Goal: Transaction & Acquisition: Purchase product/service

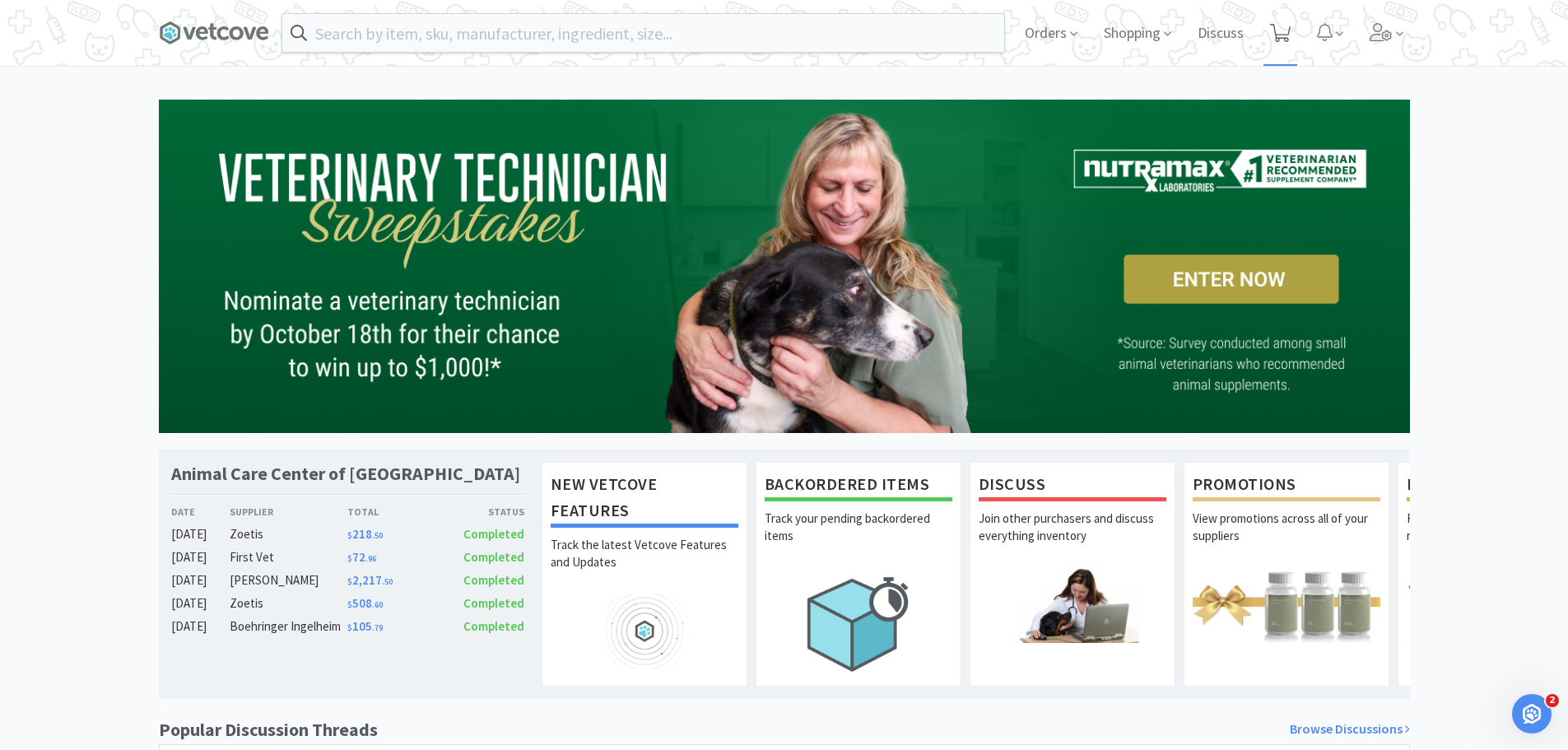
click at [1292, 27] on span at bounding box center [1280, 33] width 34 height 66
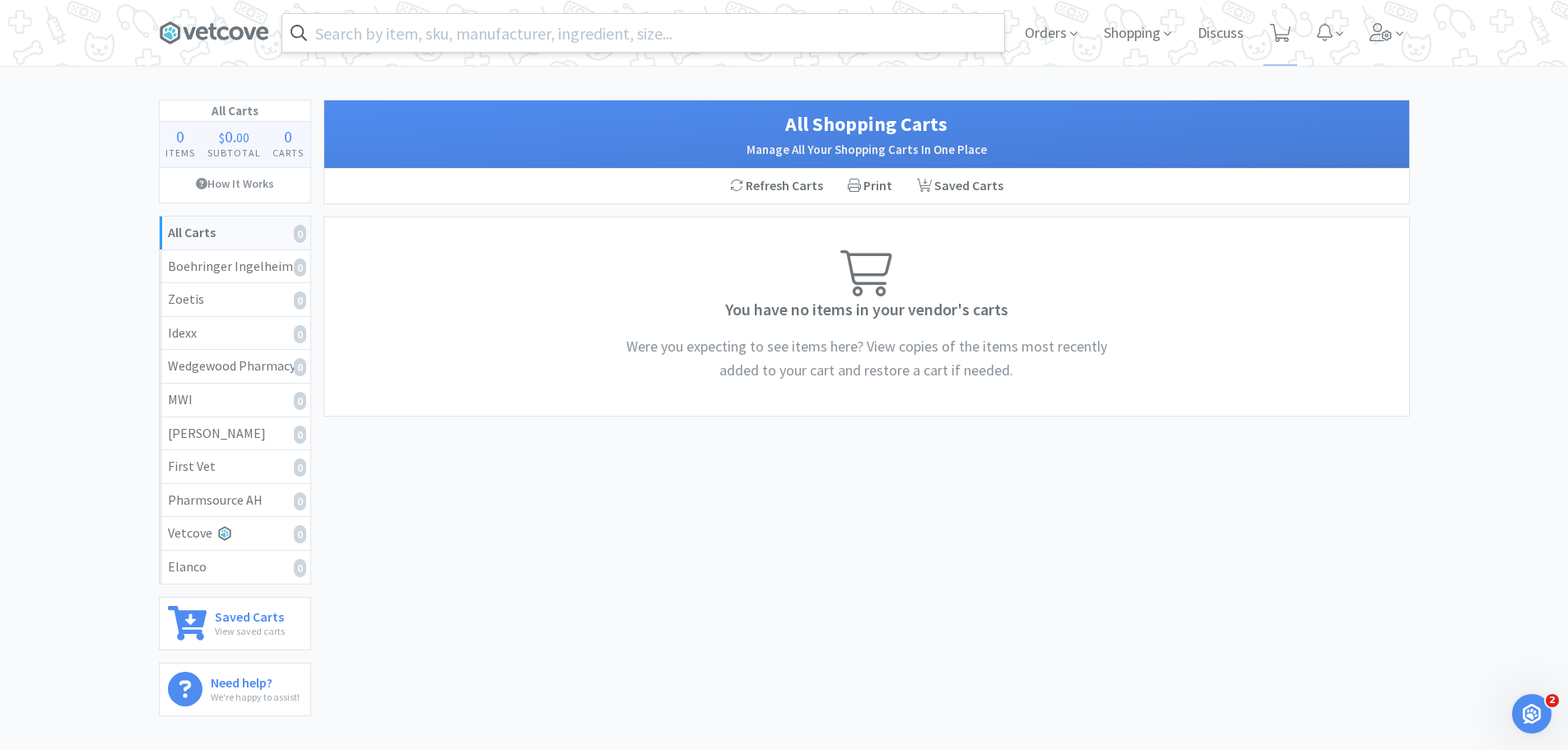
click at [432, 22] on input "text" at bounding box center [643, 33] width 722 height 38
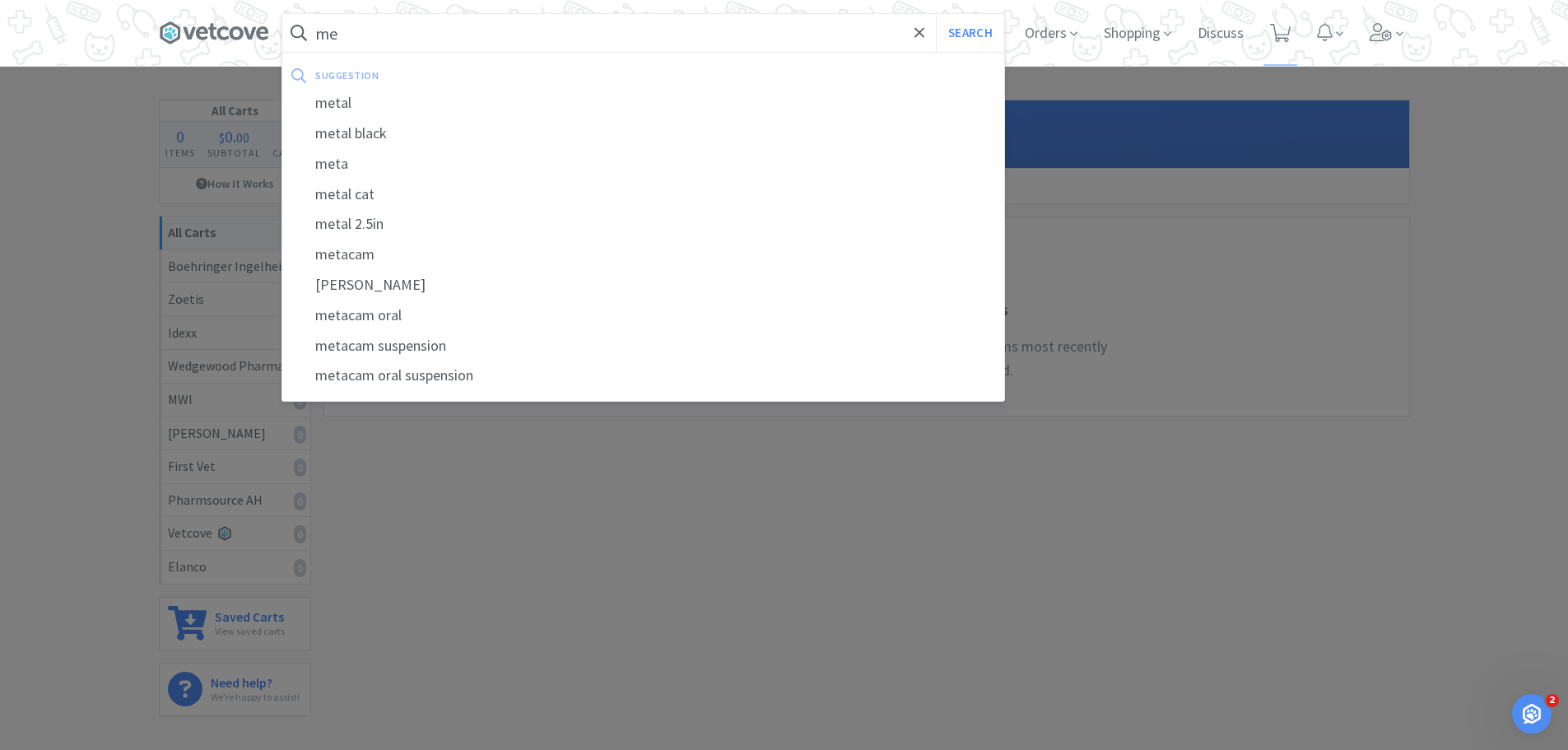
type input "m"
type input "vetmedin"
click at [921, 39] on span at bounding box center [920, 33] width 19 height 35
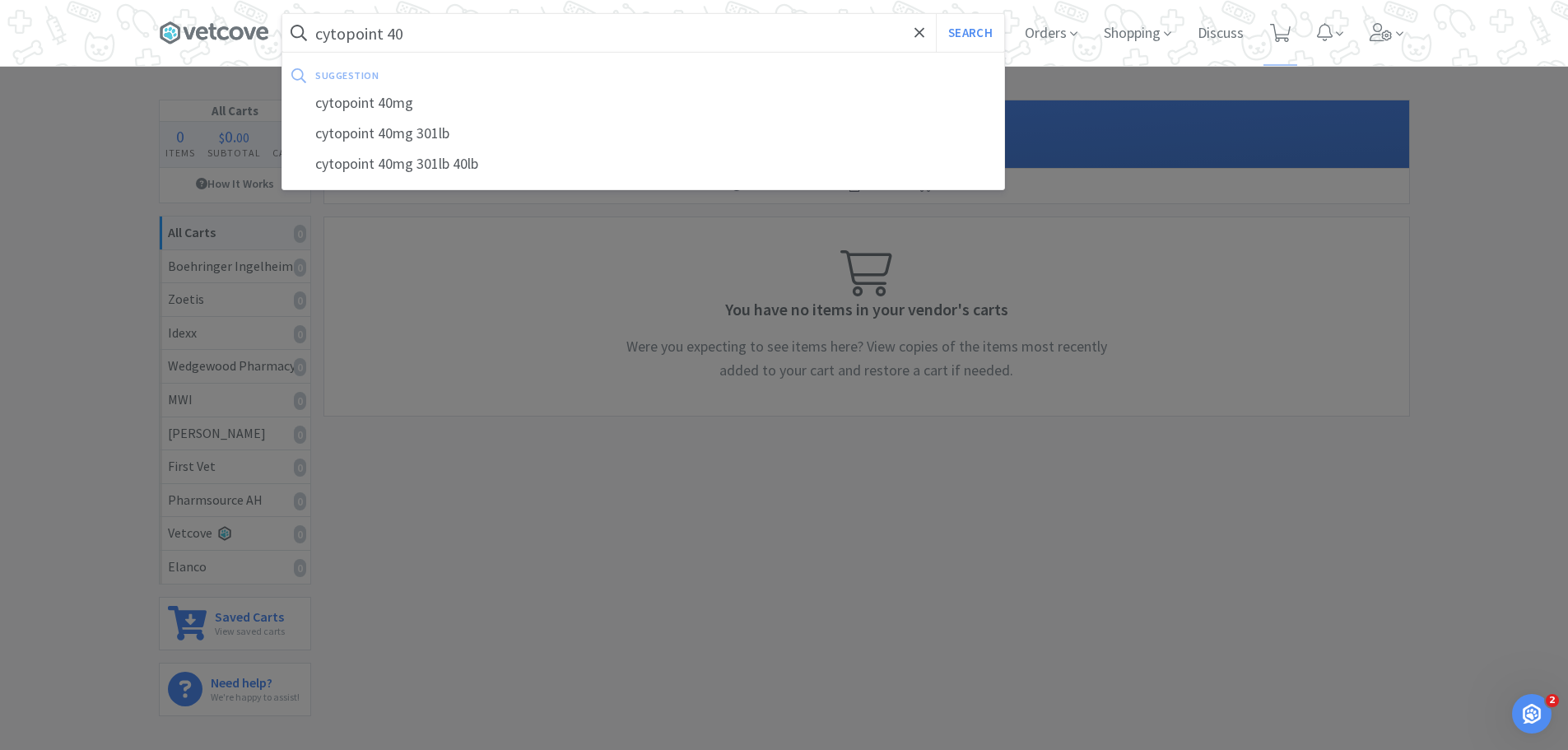
type input "cytopoint 40"
click at [935, 14] on button "Search" at bounding box center [970, 33] width 68 height 38
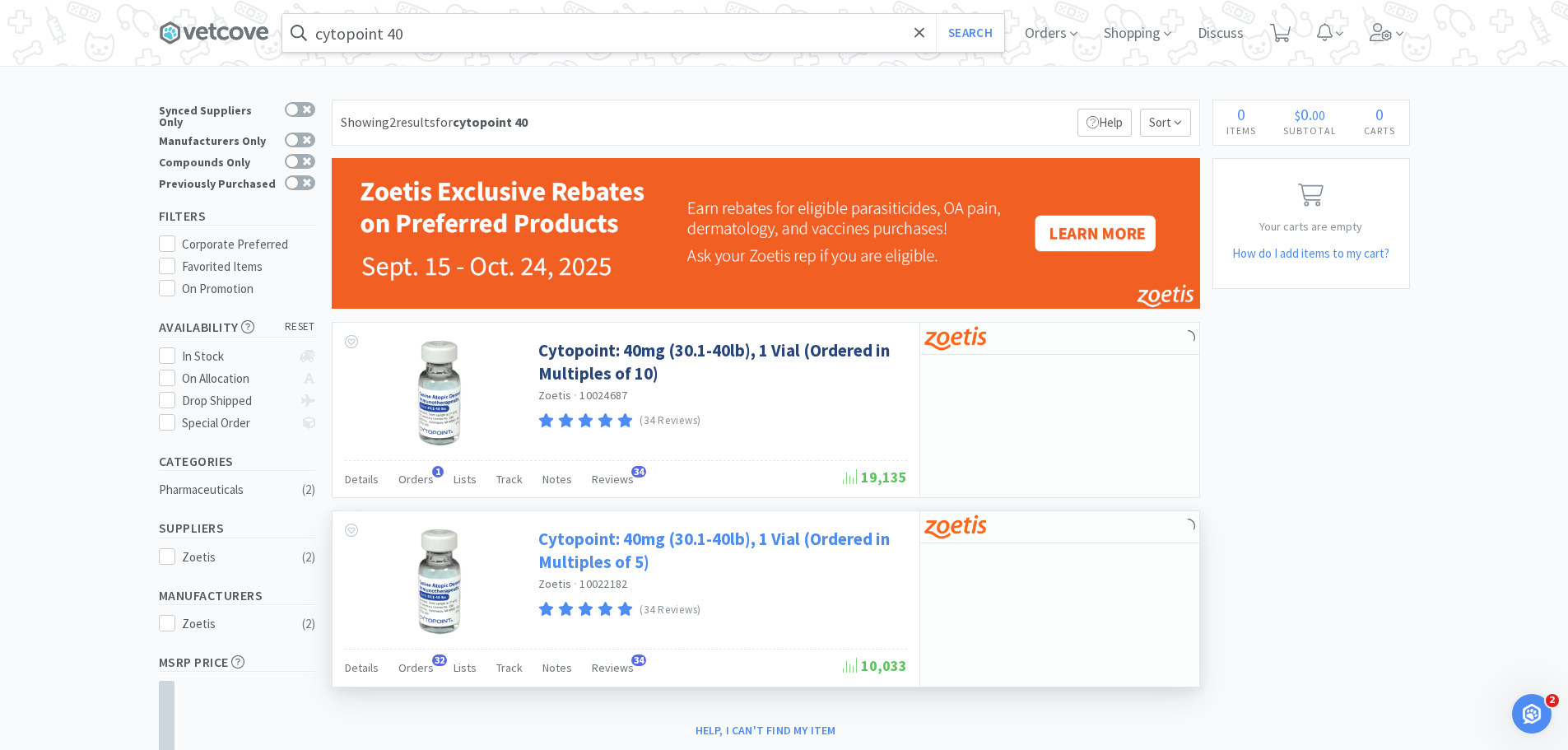
click at [633, 561] on link "Cytopoint: 40mg (30.1-40lb), 1 Vial (Ordered in Multiples of 5)" at bounding box center [721, 550] width 365 height 45
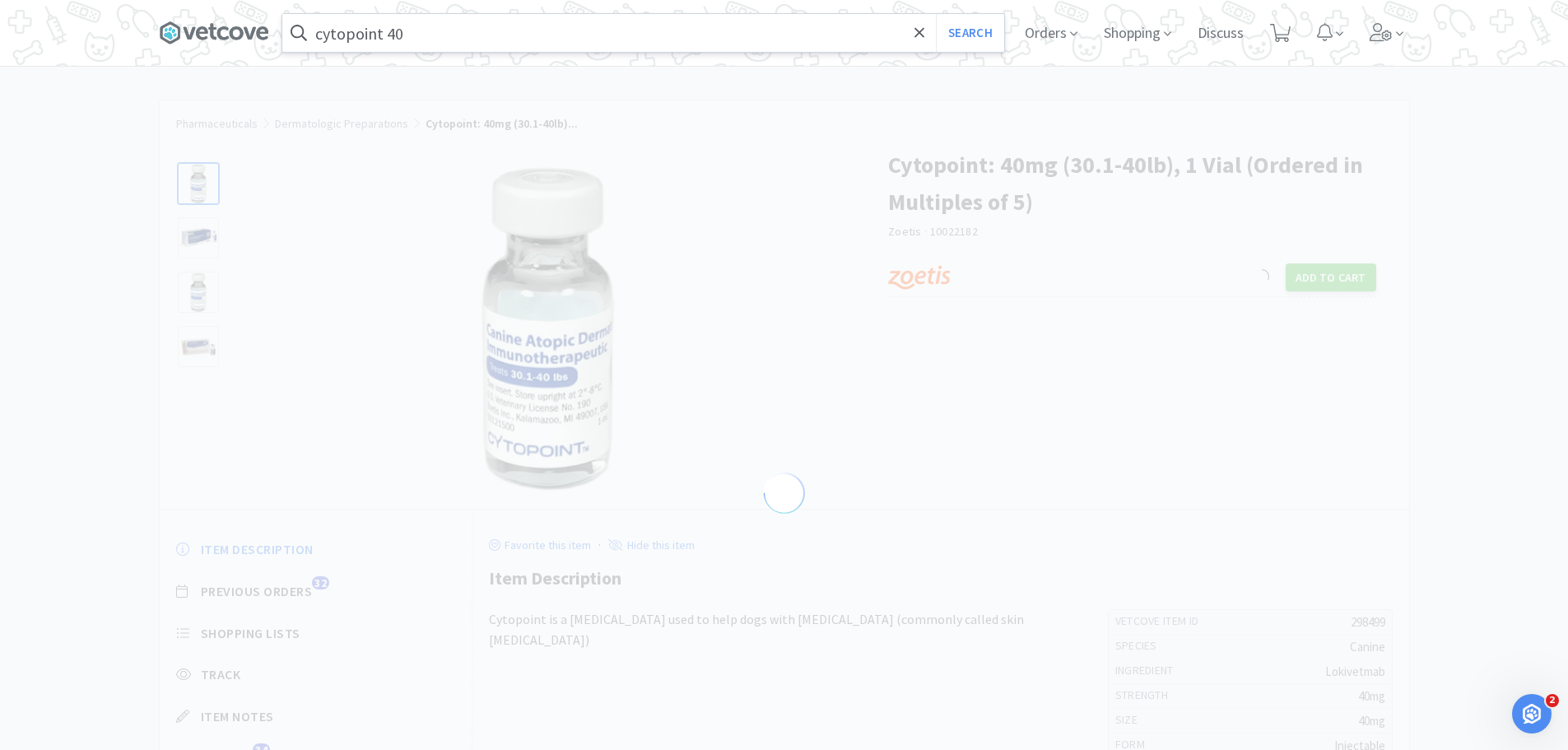
select select "298499"
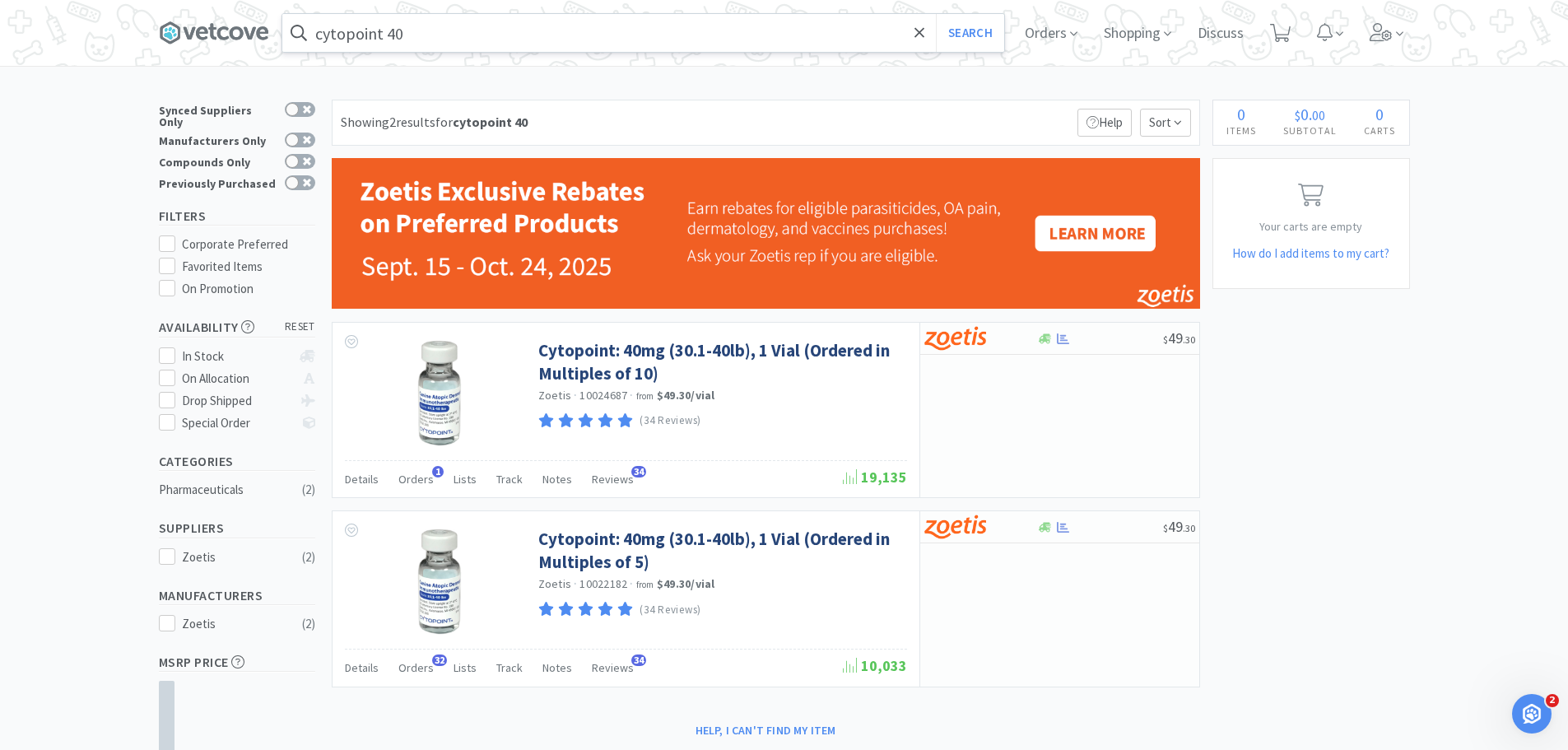
click at [495, 36] on input "cytopoint 40" at bounding box center [643, 33] width 722 height 38
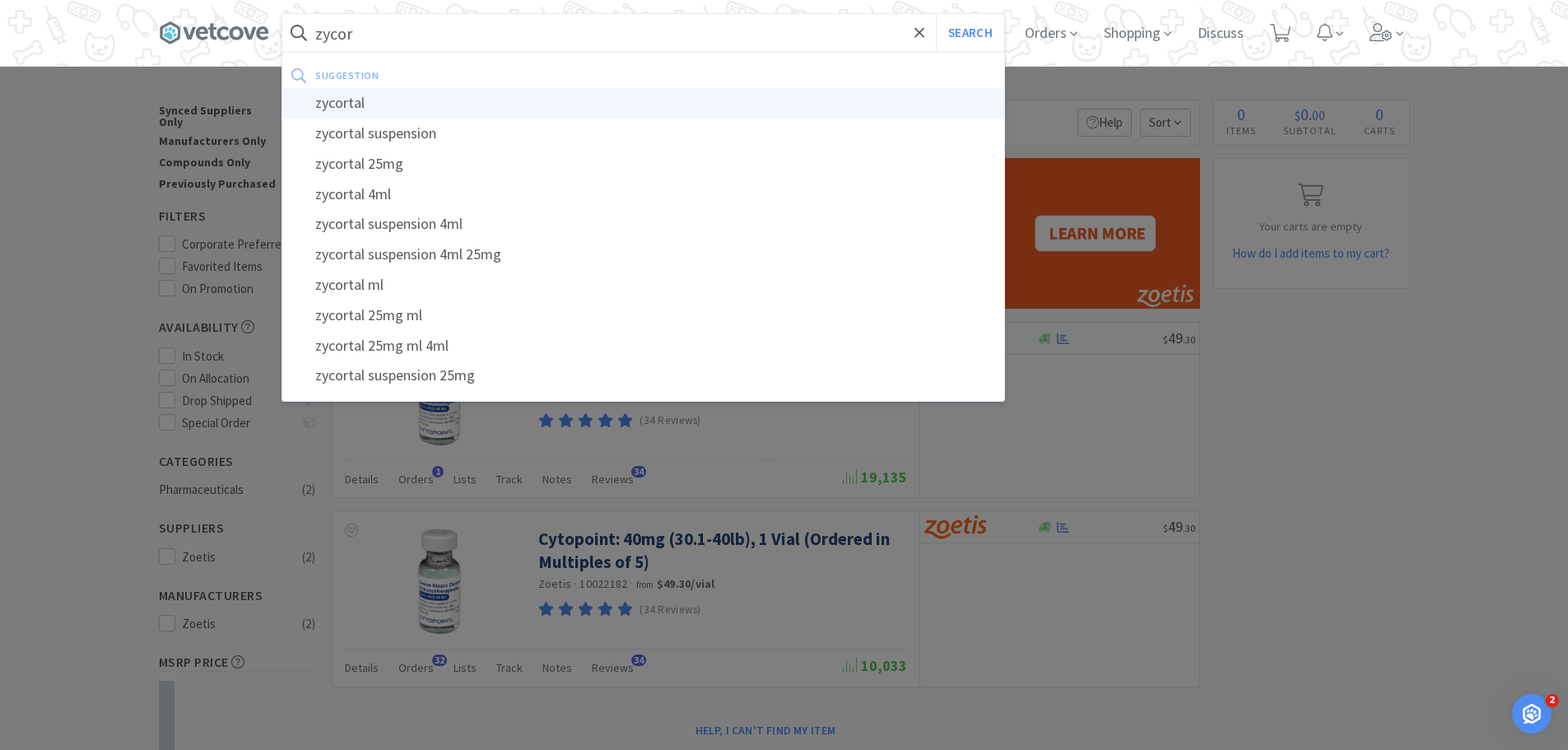
click at [324, 98] on div "zycortal" at bounding box center [643, 103] width 722 height 30
type input "zycortal"
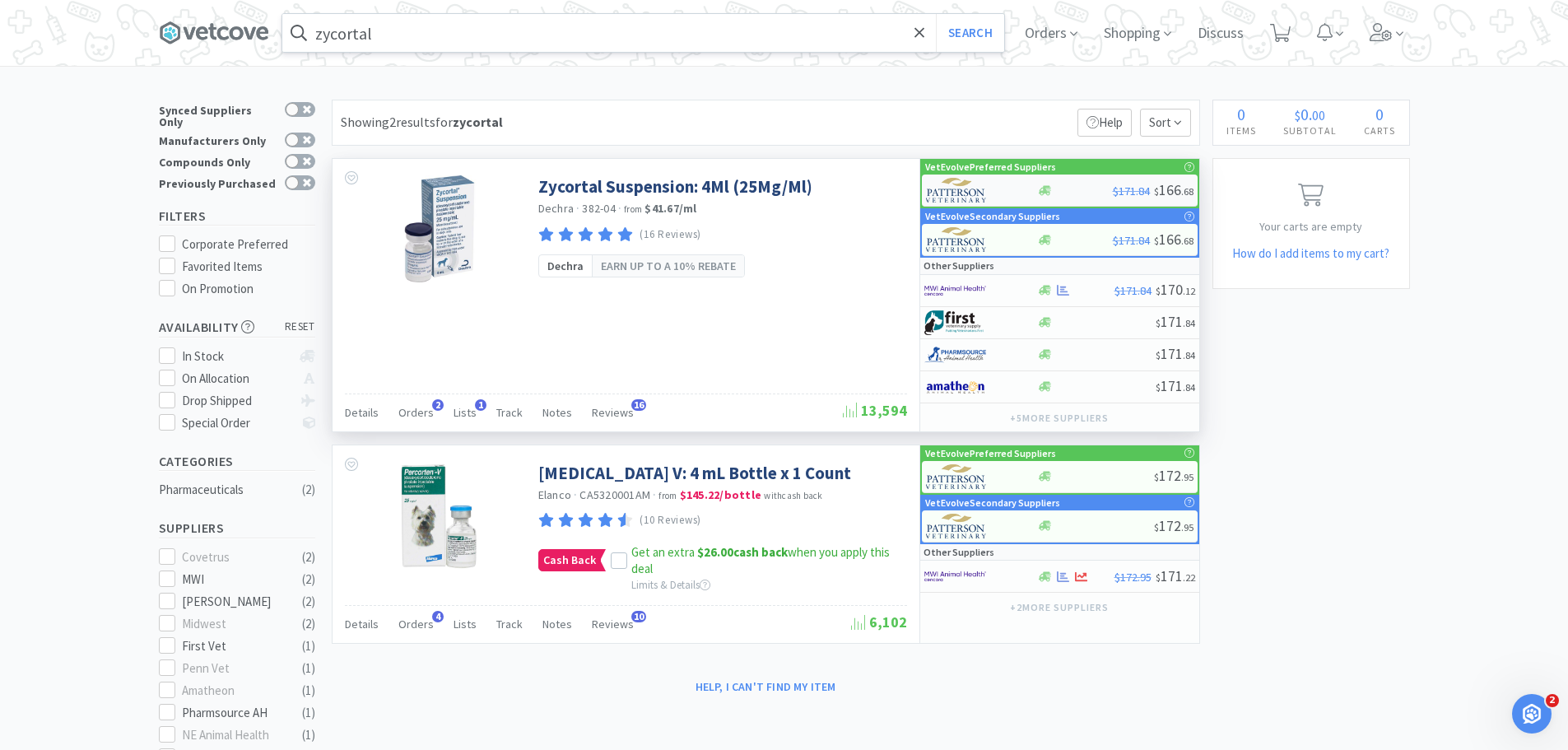
click at [1075, 195] on div at bounding box center [1075, 190] width 76 height 12
select select "1"
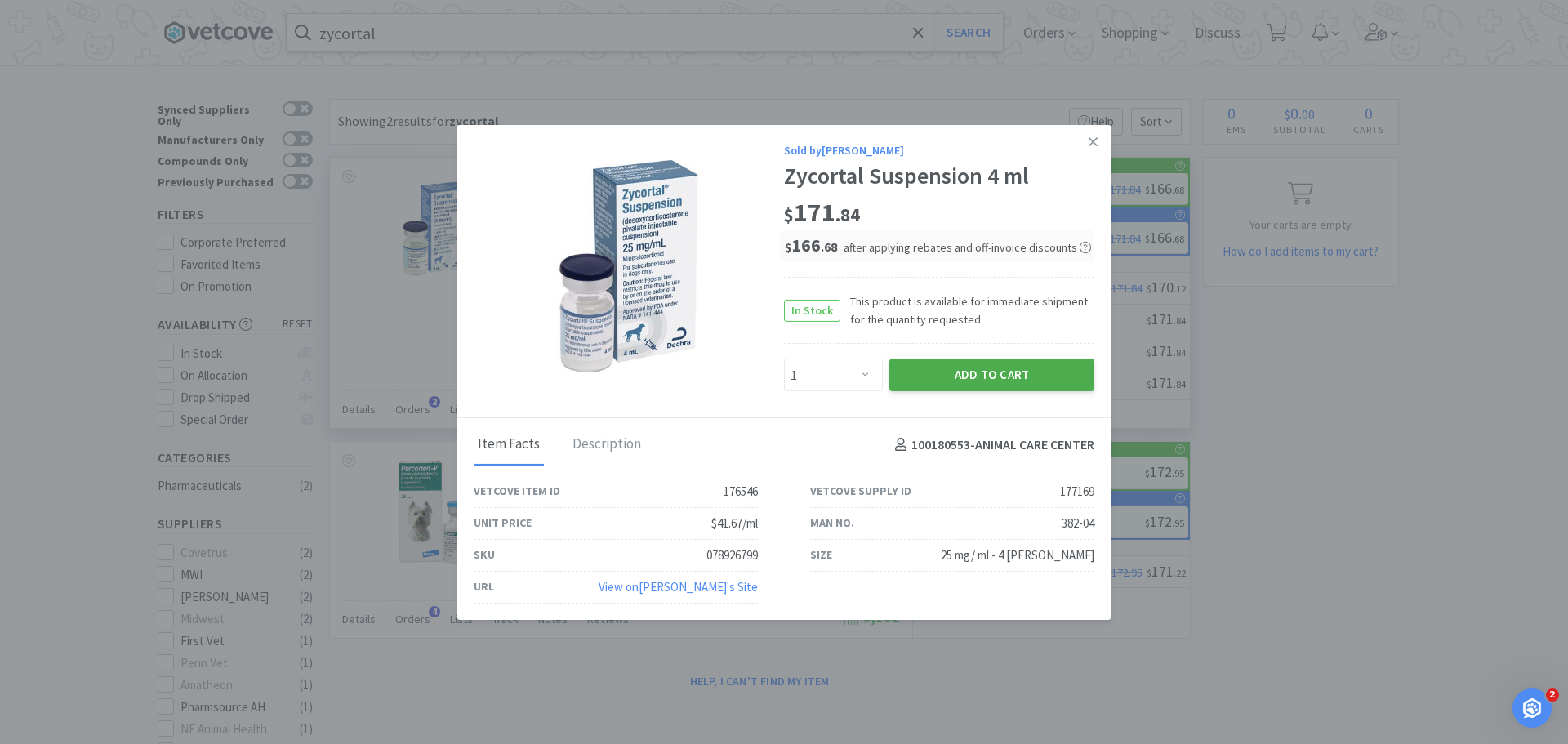
click at [961, 382] on button "Add to Cart" at bounding box center [992, 375] width 205 height 33
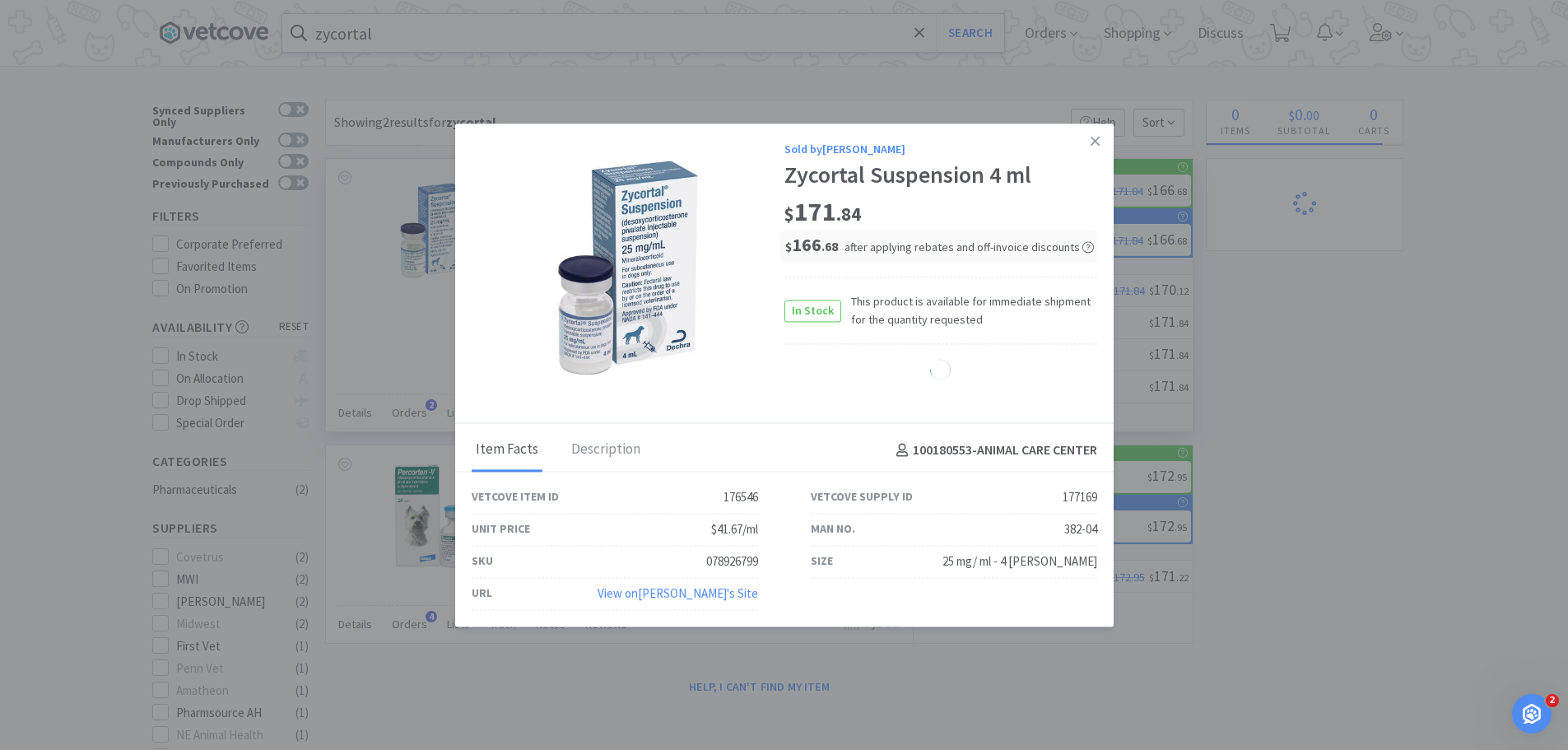
select select "1"
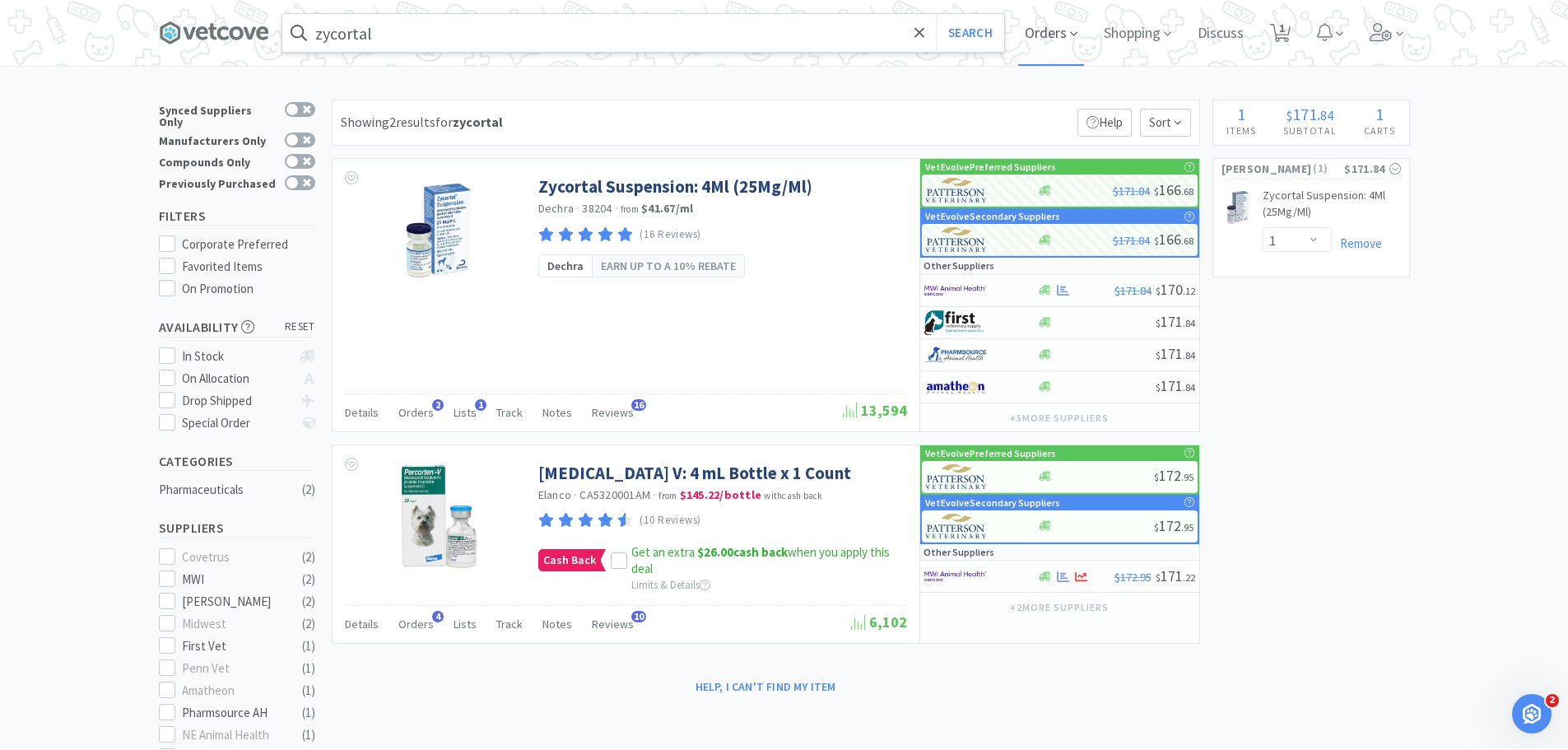
click at [1027, 45] on span "Orders" at bounding box center [1051, 33] width 66 height 66
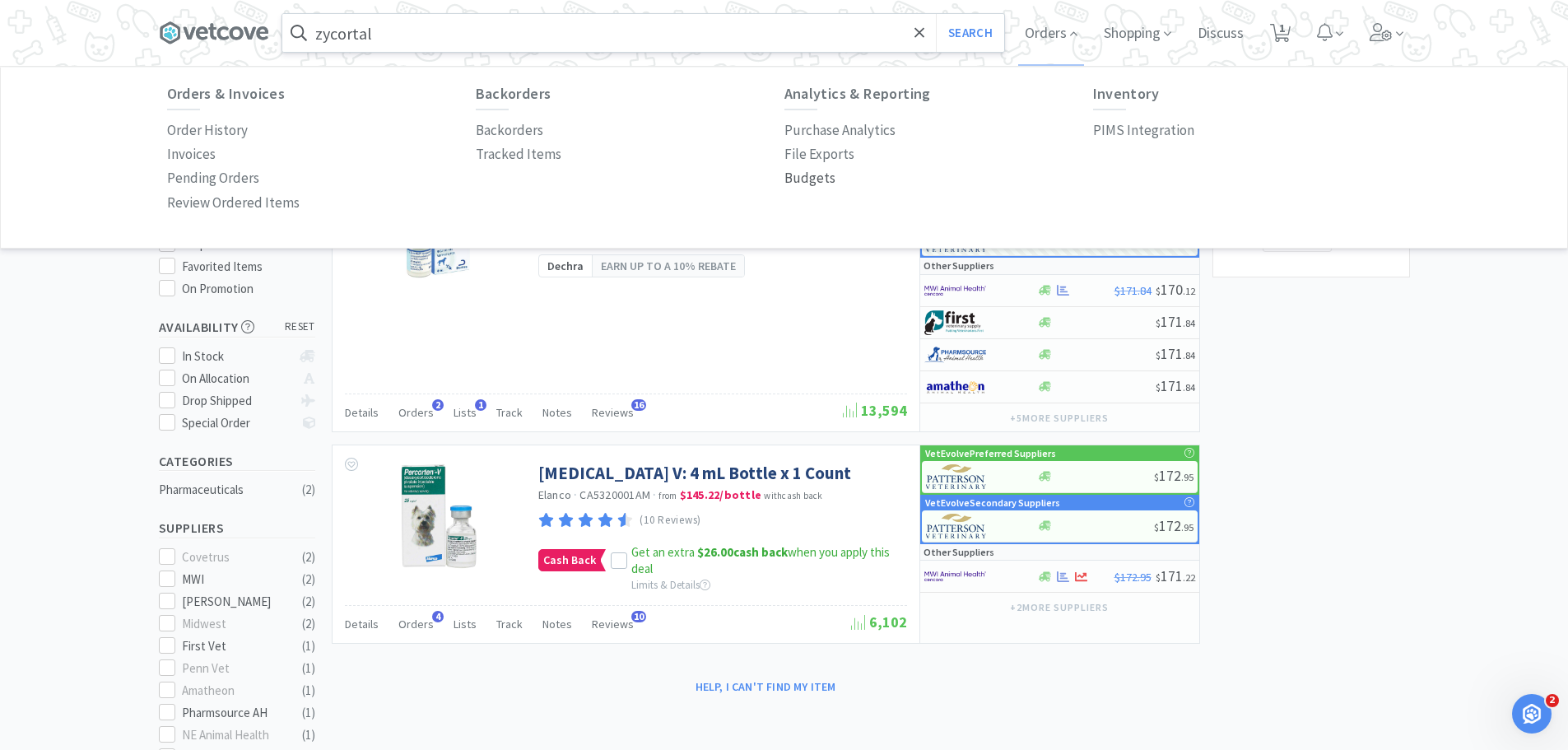
click at [796, 179] on p "Budgets" at bounding box center [811, 177] width 51 height 22
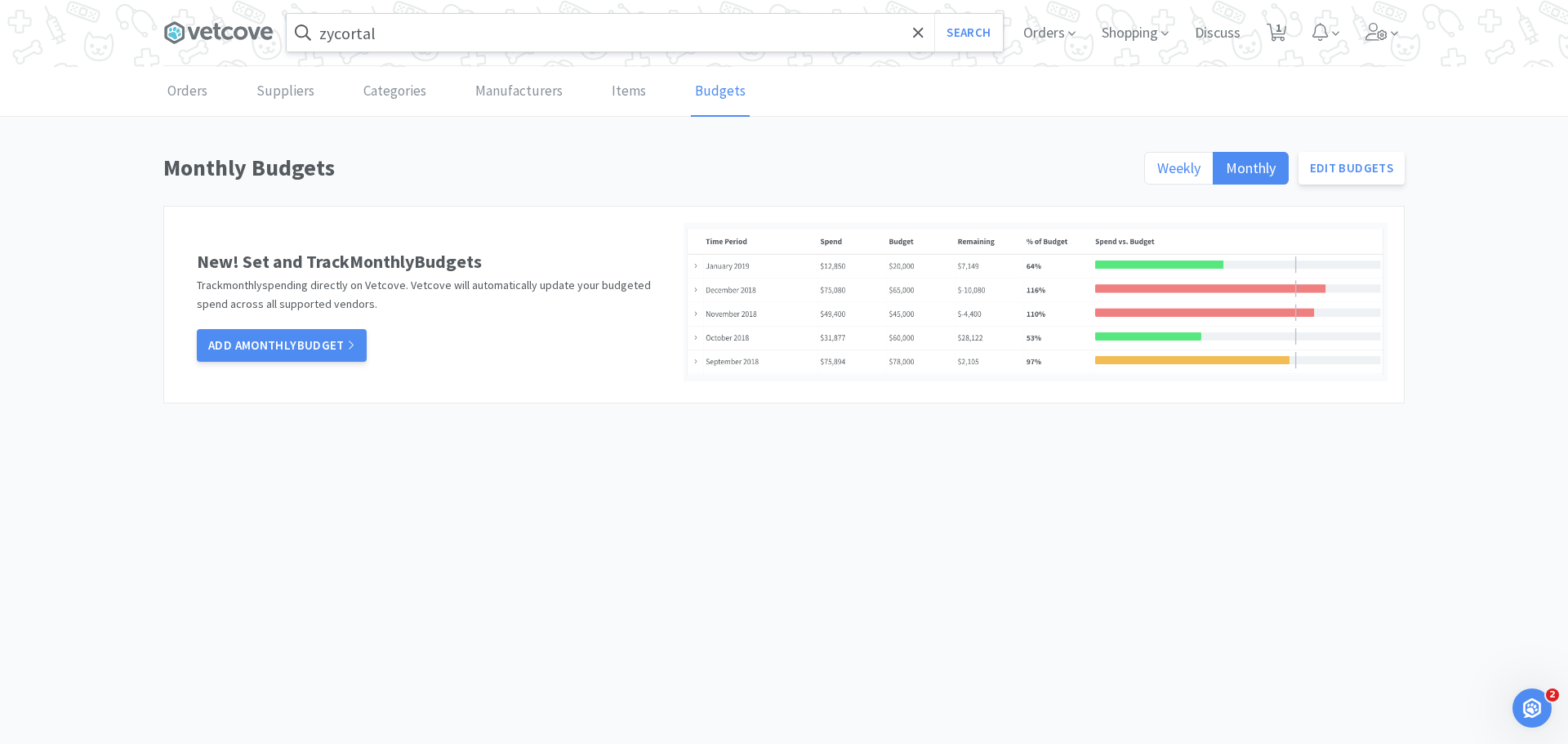
click at [1166, 163] on span "Weekly" at bounding box center [1179, 168] width 43 height 19
click at [1157, 173] on input "Weekly" at bounding box center [1157, 173] width 0 height 0
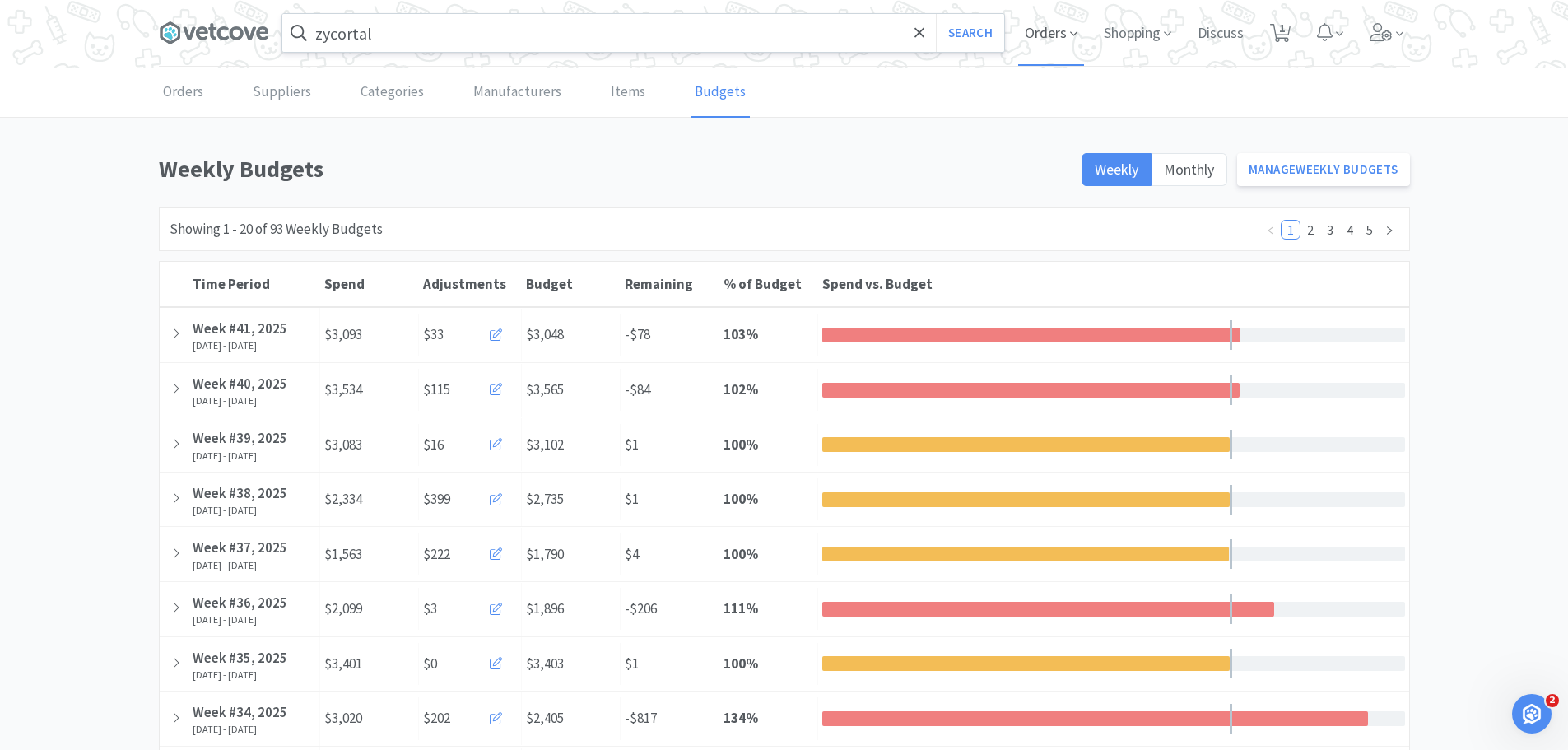
click at [1045, 30] on span "Orders" at bounding box center [1051, 33] width 66 height 66
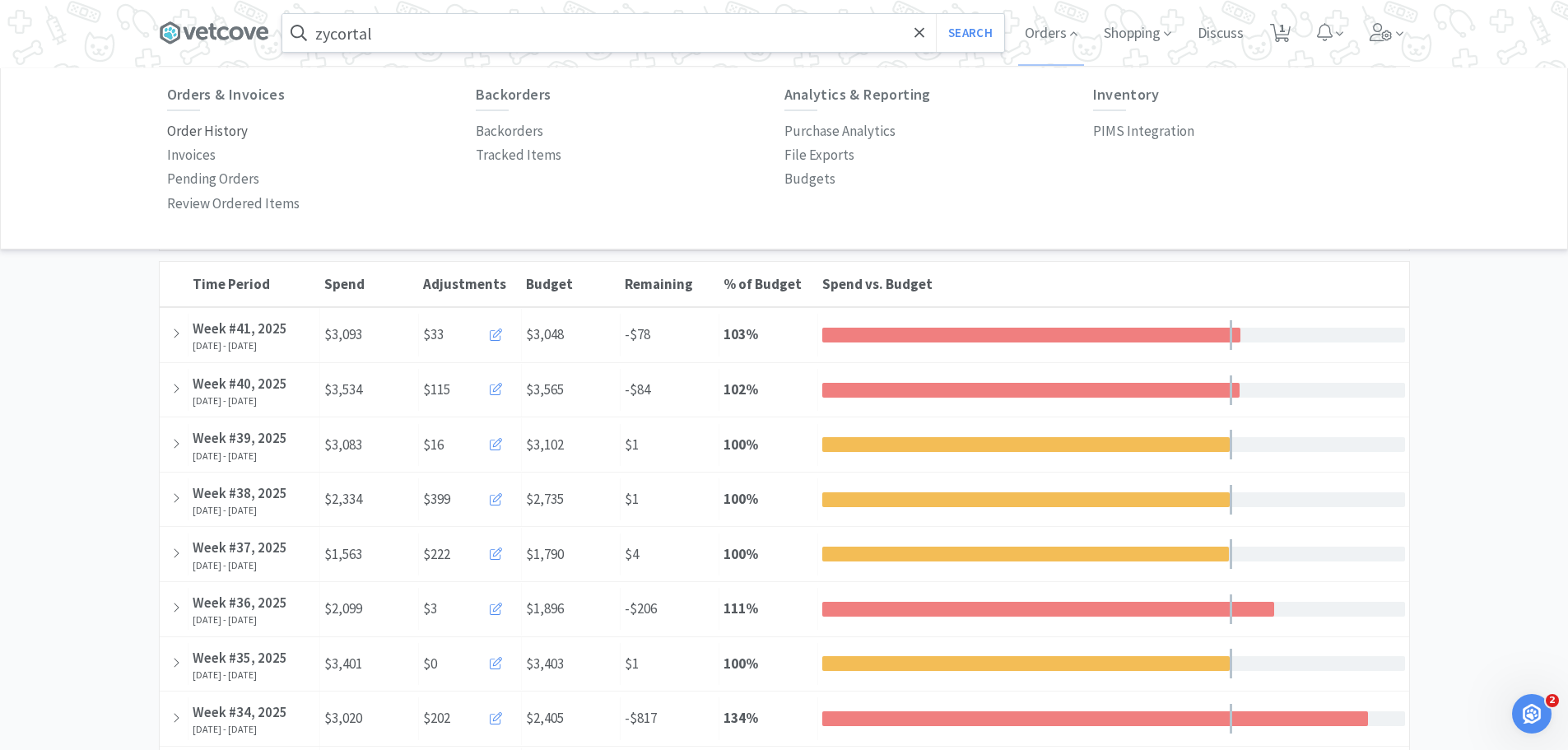
click at [193, 132] on p "Order History" at bounding box center [206, 131] width 80 height 22
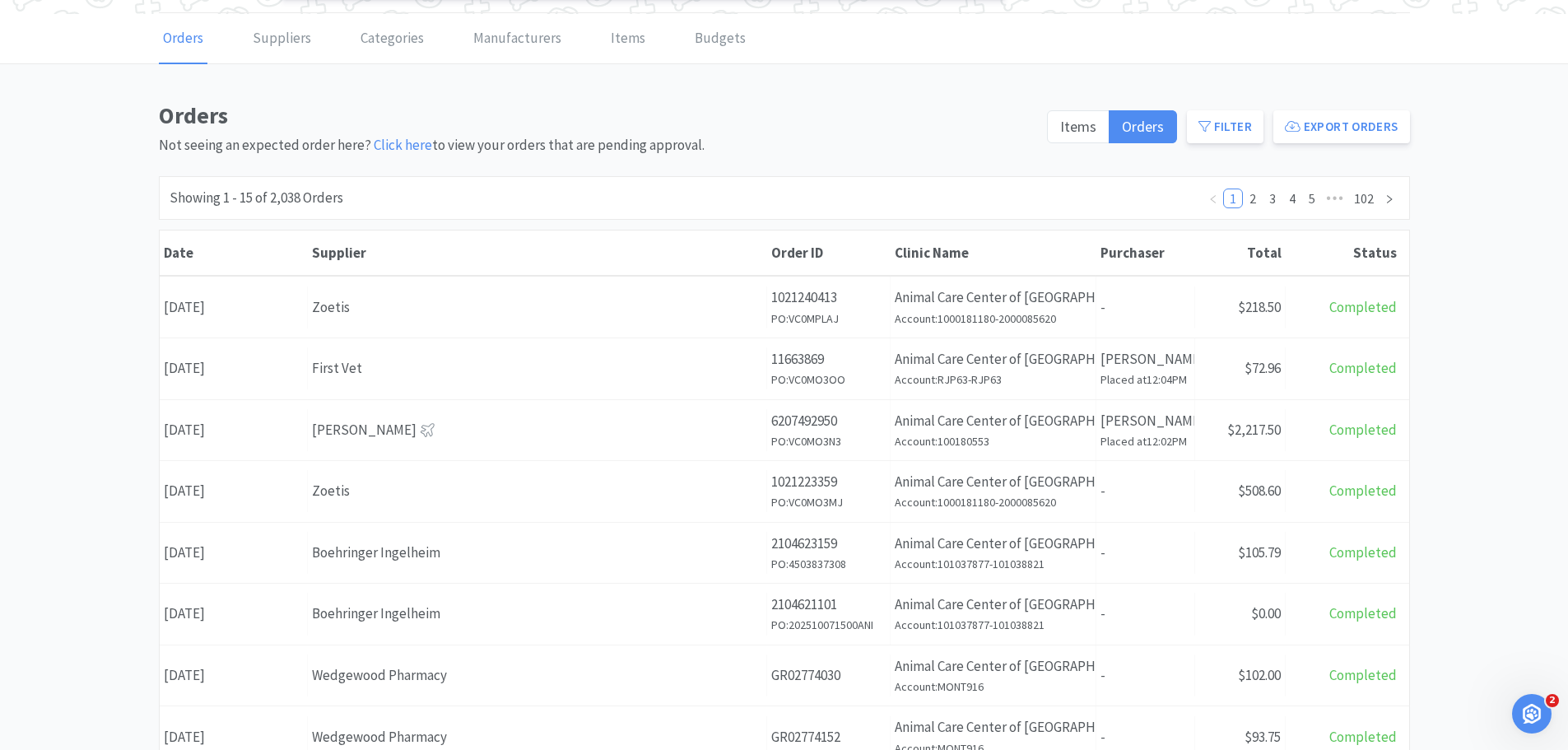
scroll to position [82, 0]
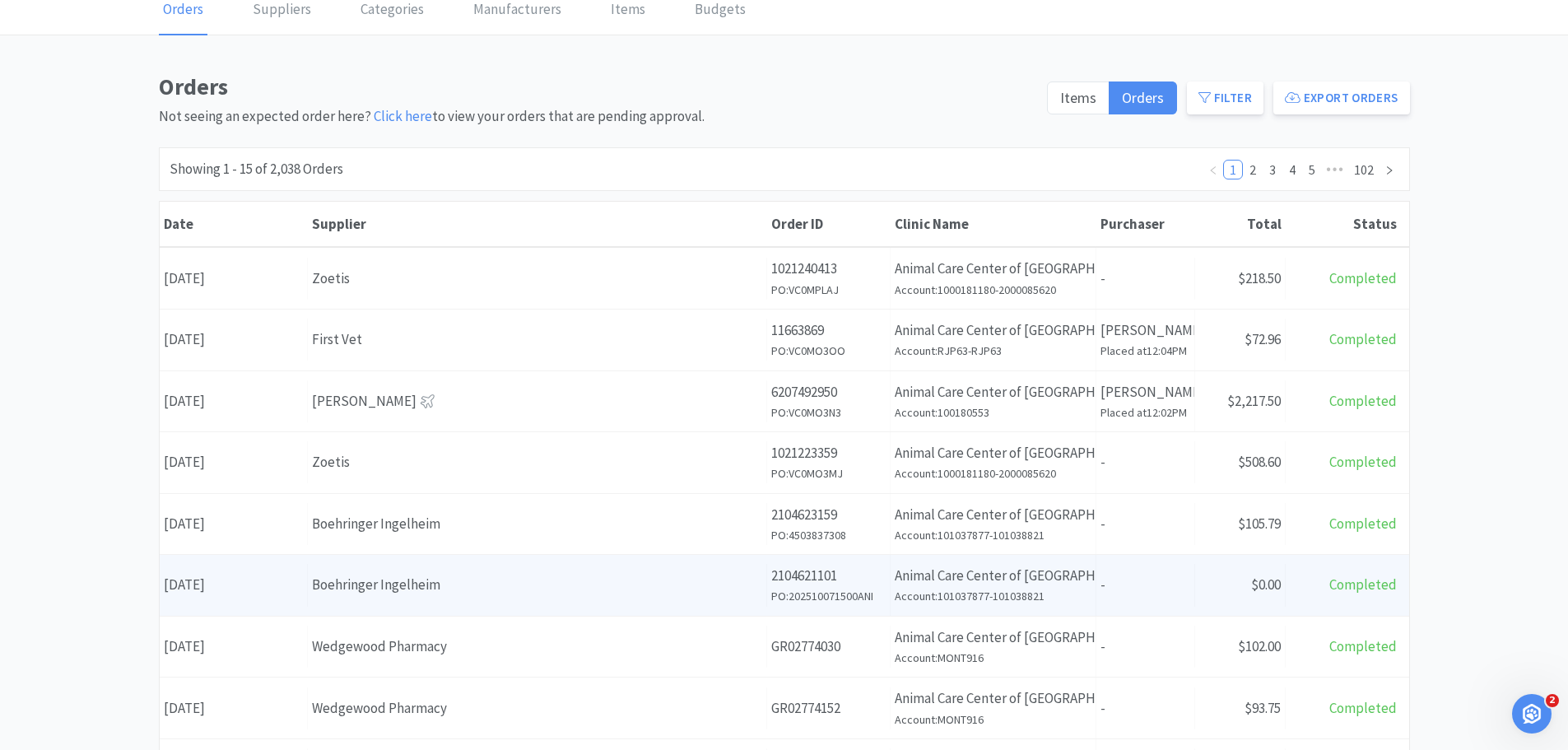
click at [510, 598] on div "Supplier Boehringer Ingelheim" at bounding box center [537, 585] width 459 height 42
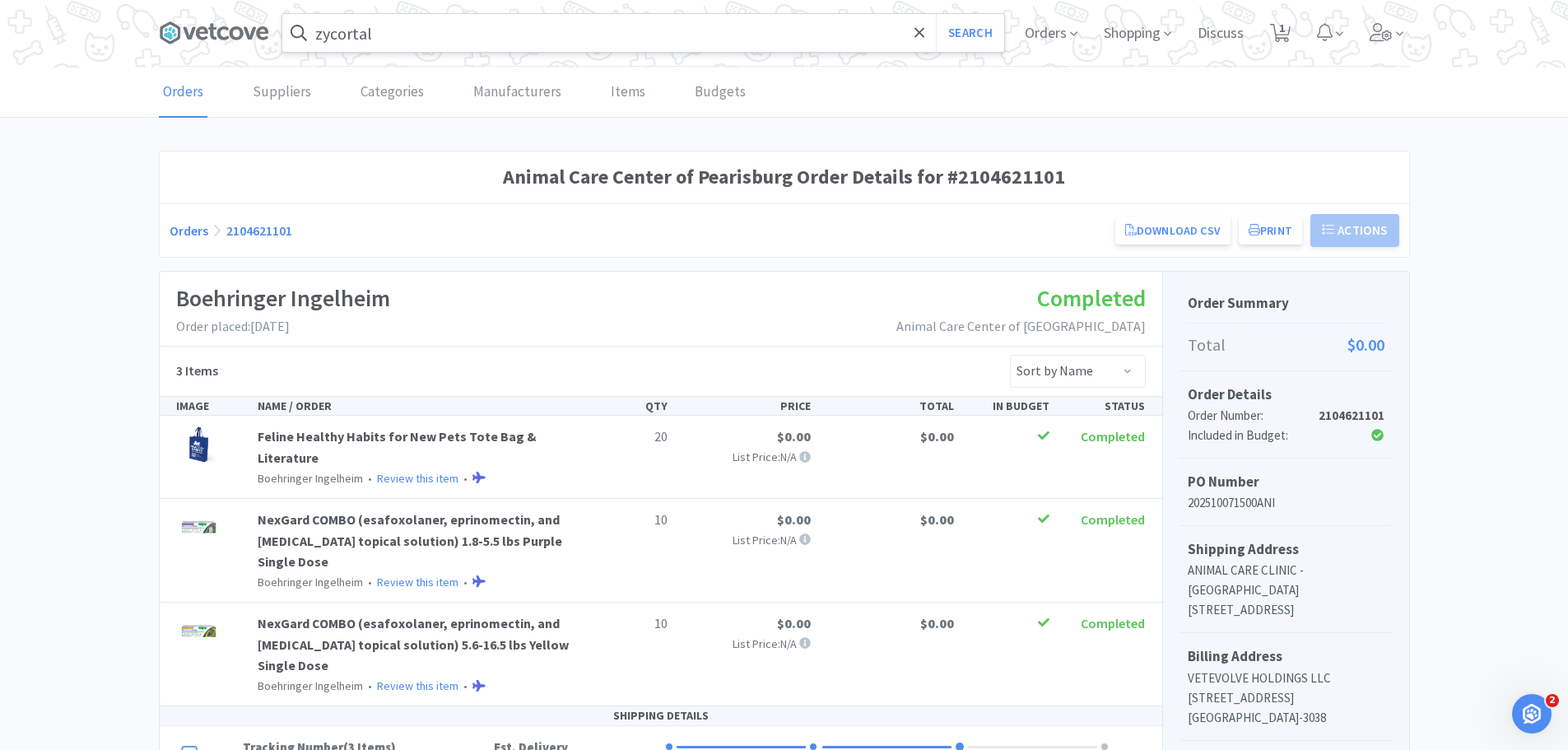
scroll to position [82, 0]
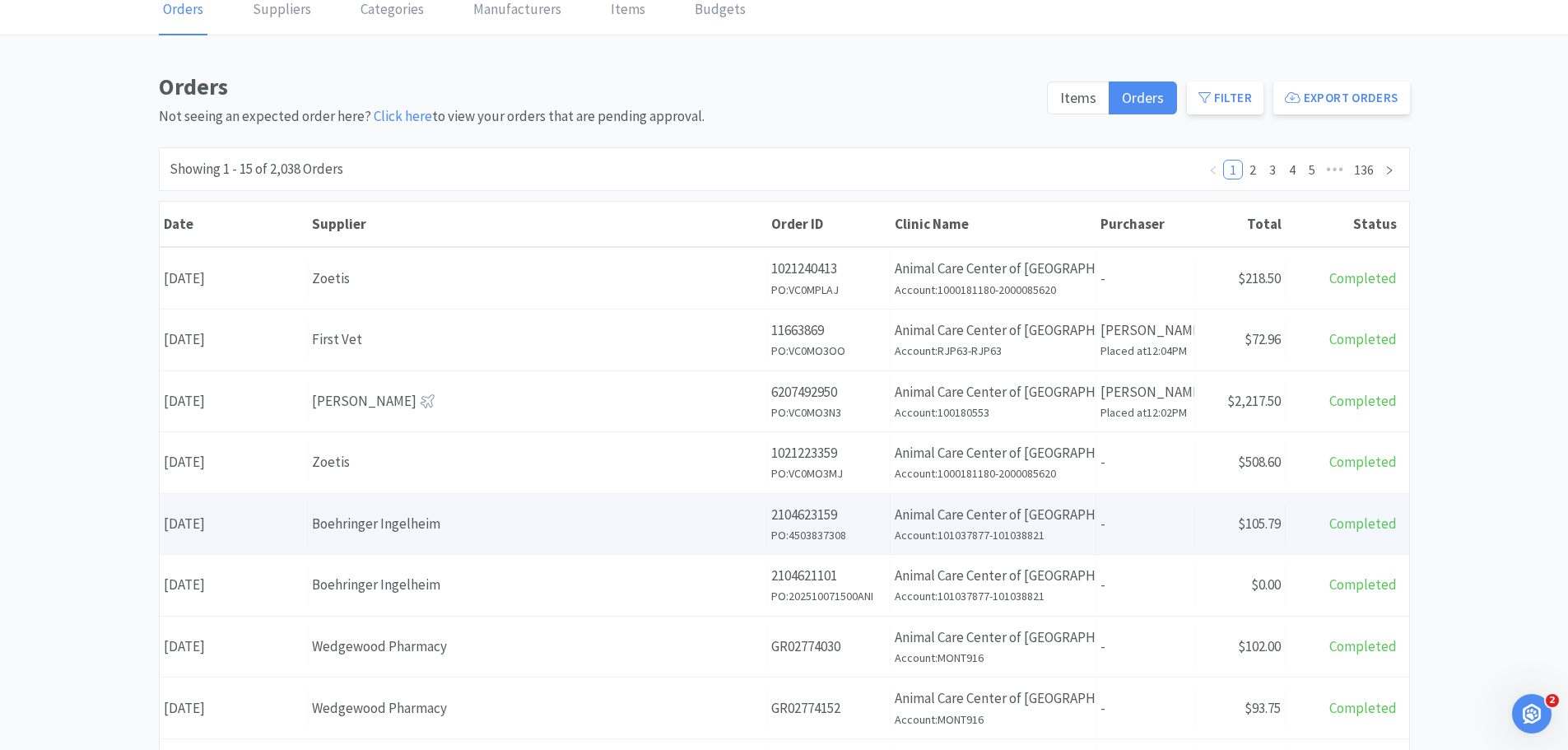
click at [482, 520] on div "Boehringer Ingelheim" at bounding box center [537, 524] width 451 height 22
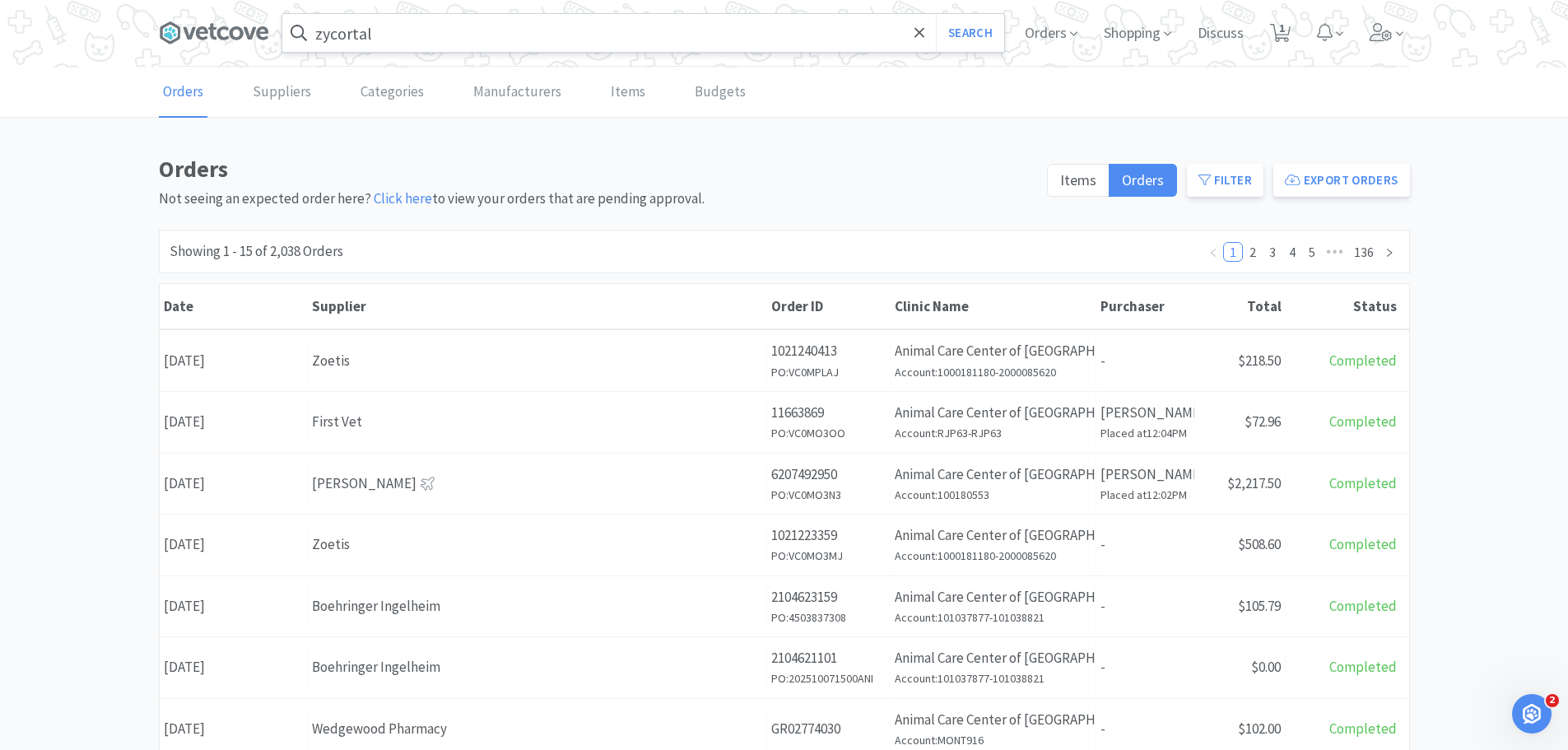
scroll to position [82, 0]
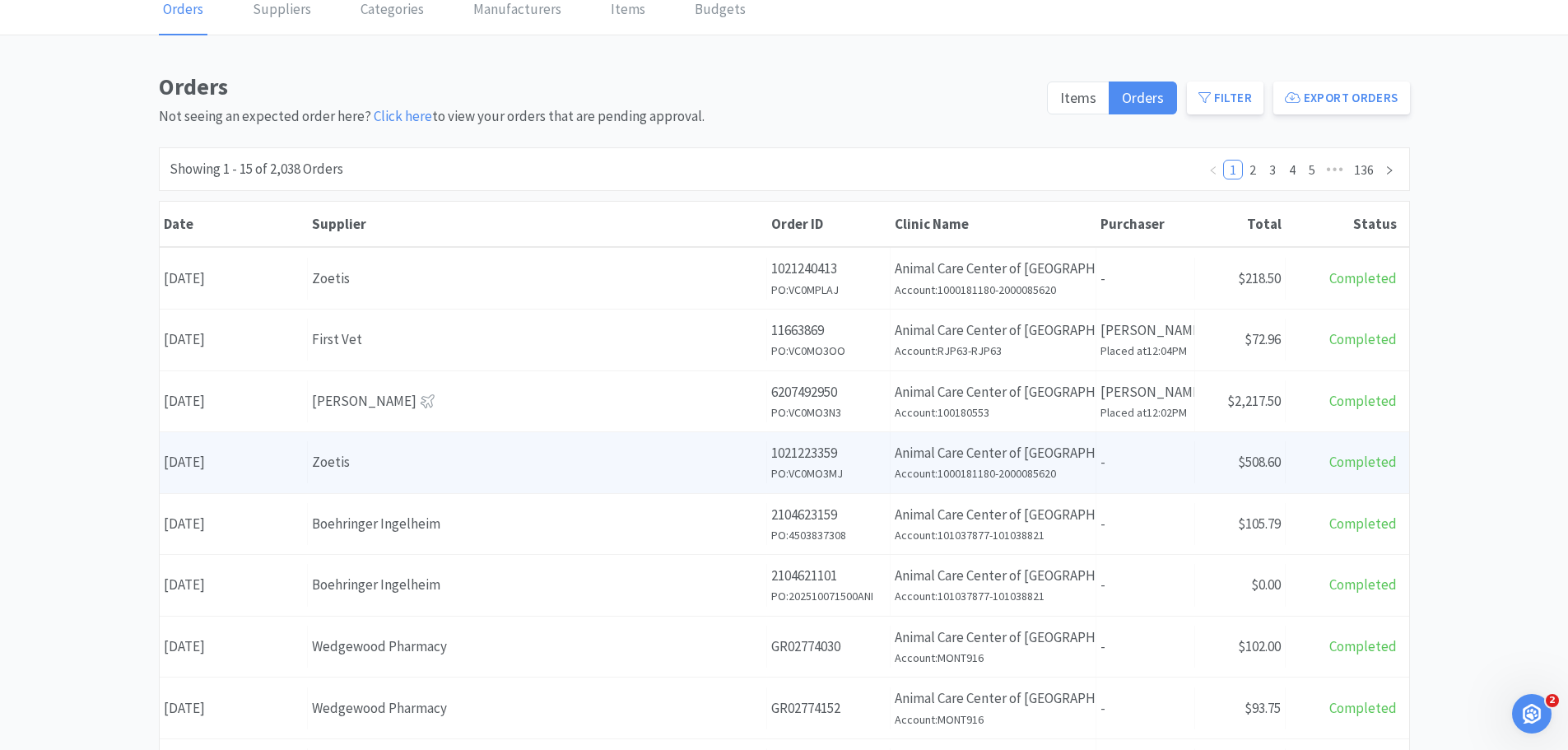
click at [420, 456] on div "Zoetis" at bounding box center [537, 461] width 451 height 22
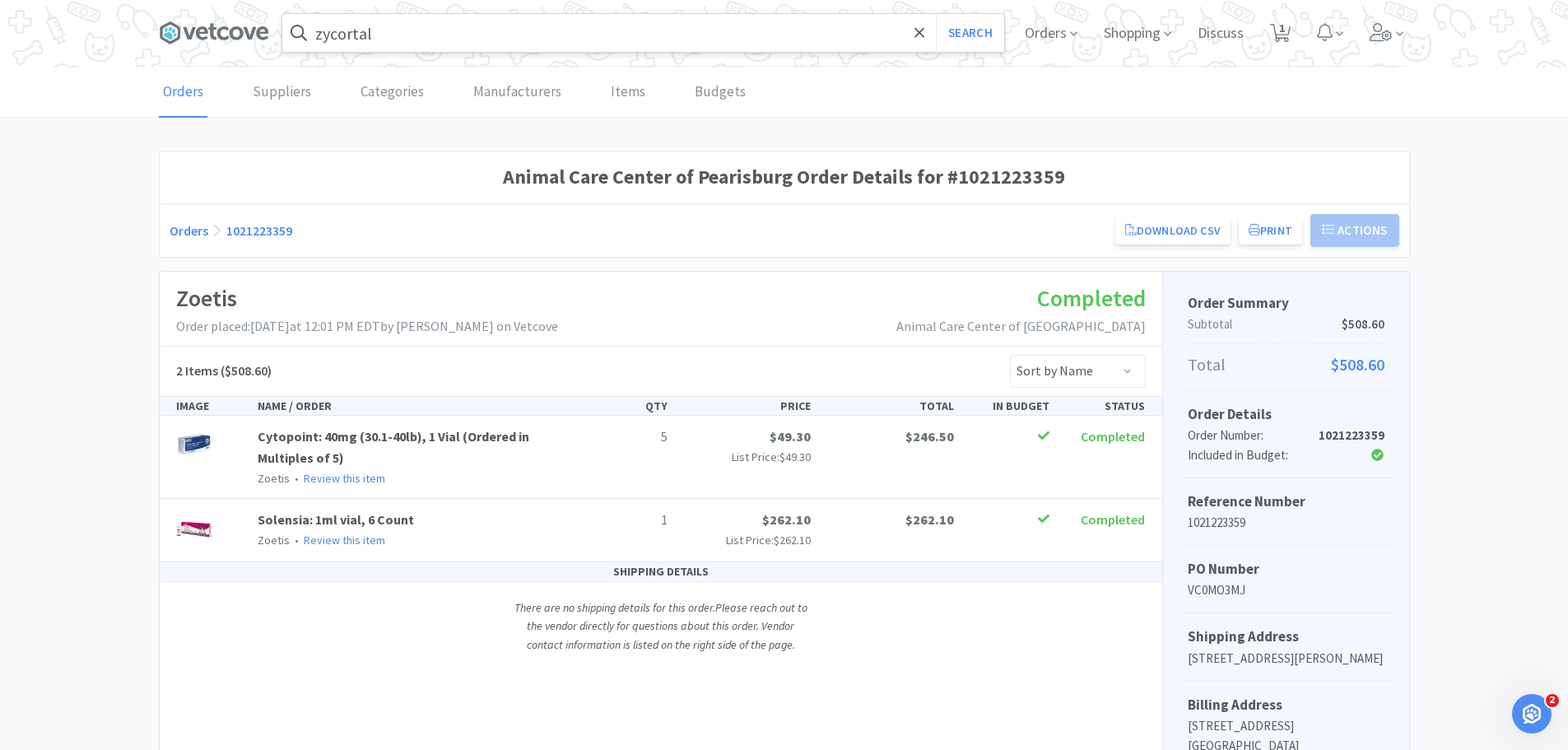
scroll to position [82, 0]
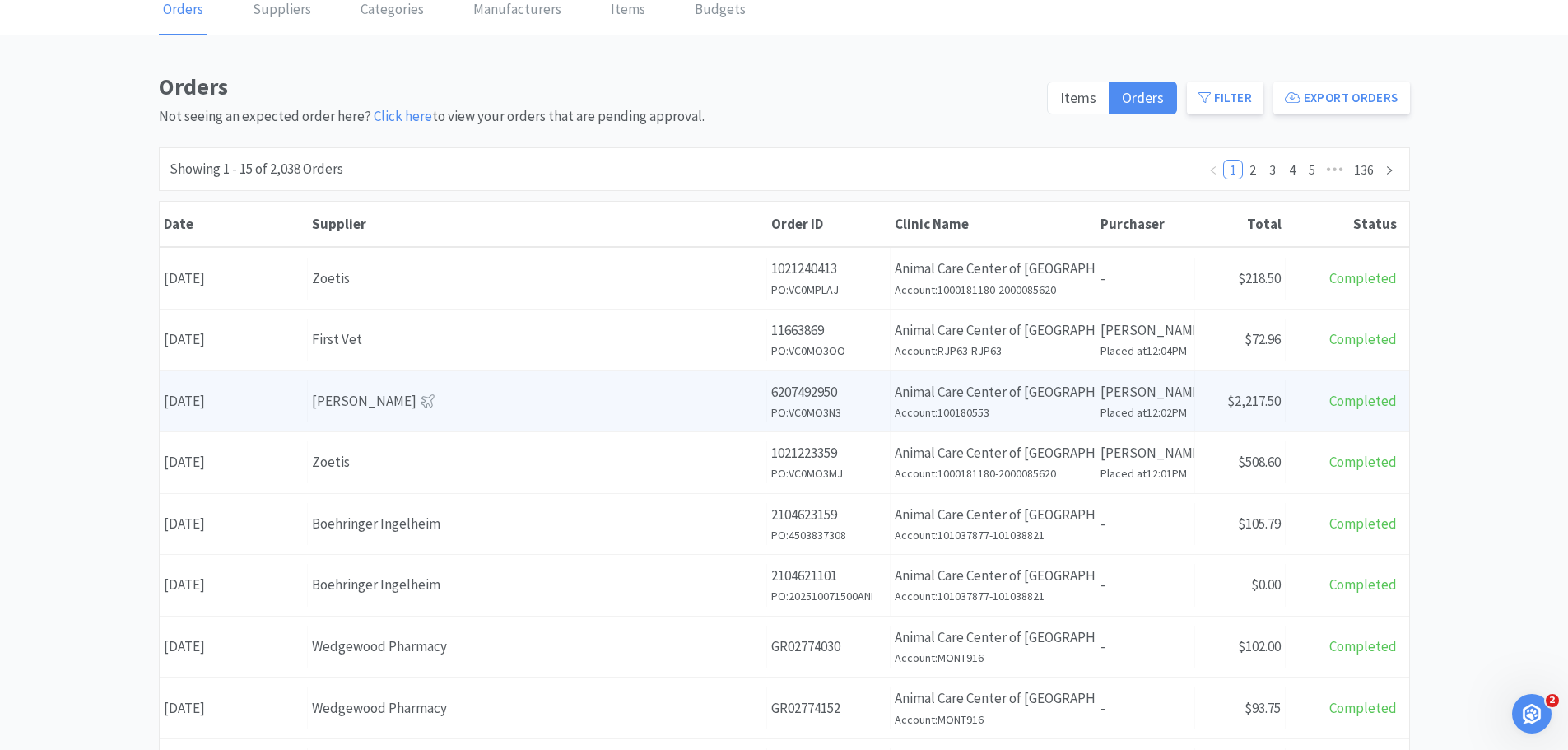
click at [429, 404] on div "[PERSON_NAME]" at bounding box center [537, 401] width 451 height 22
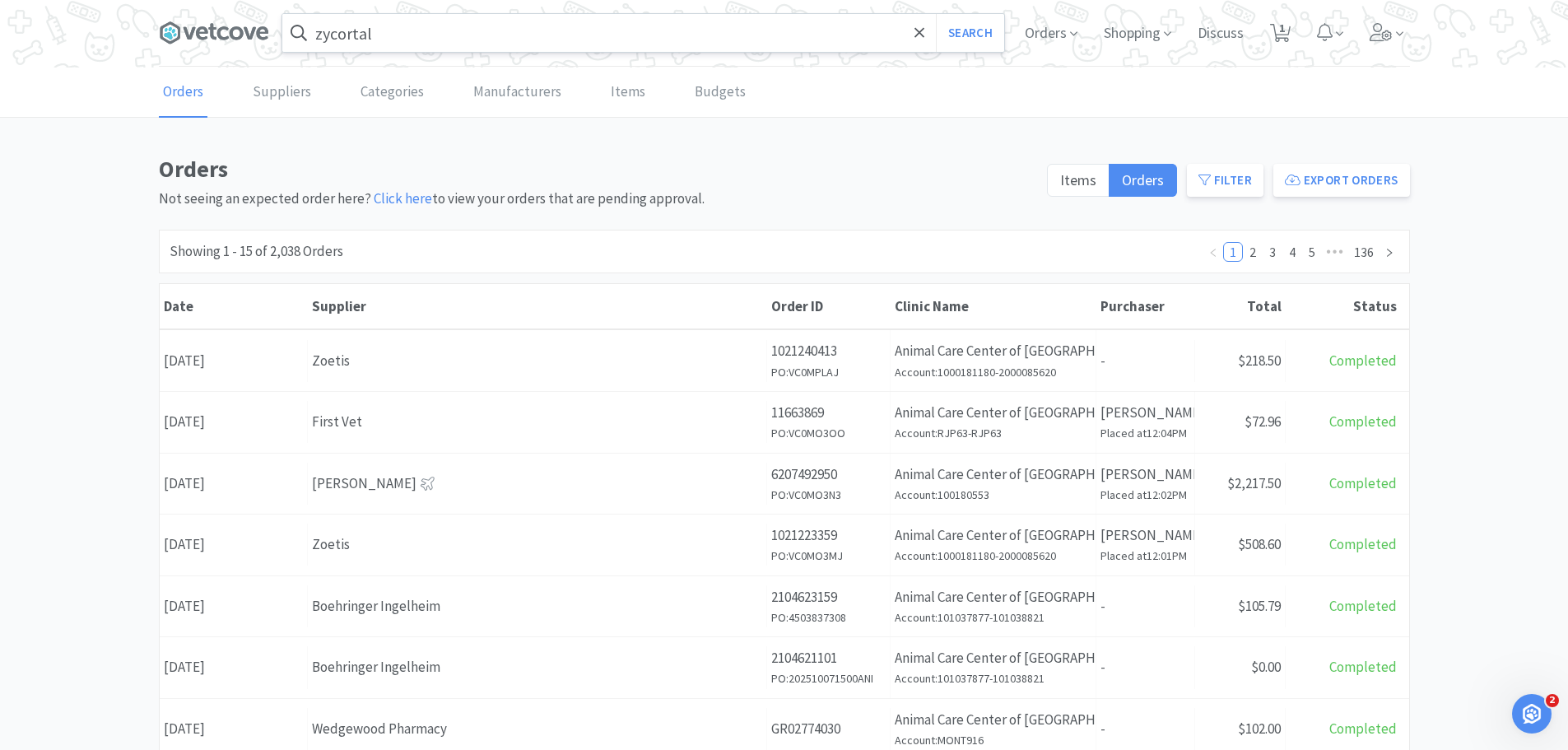
scroll to position [82, 0]
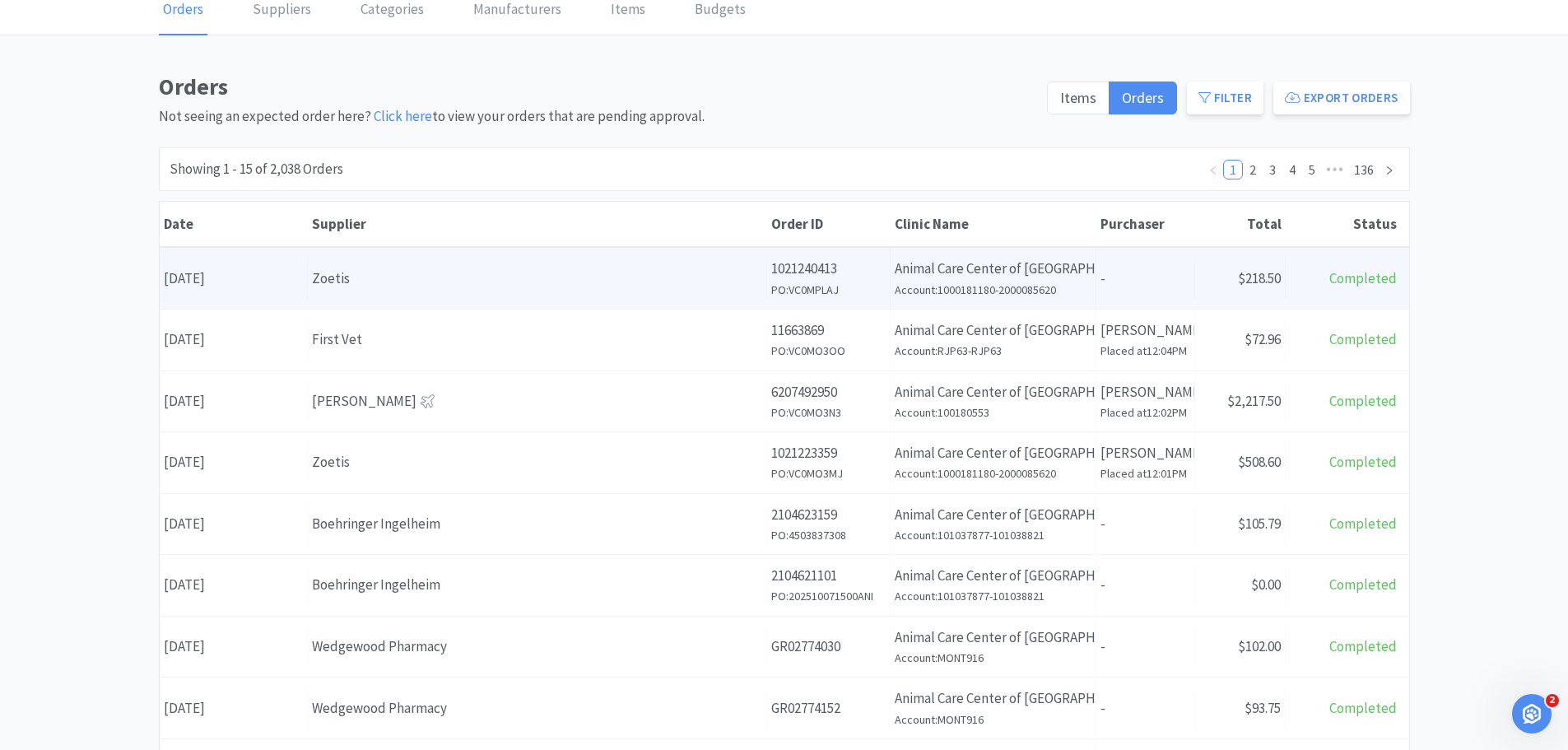
click at [446, 265] on div "Supplier Zoetis" at bounding box center [537, 278] width 459 height 42
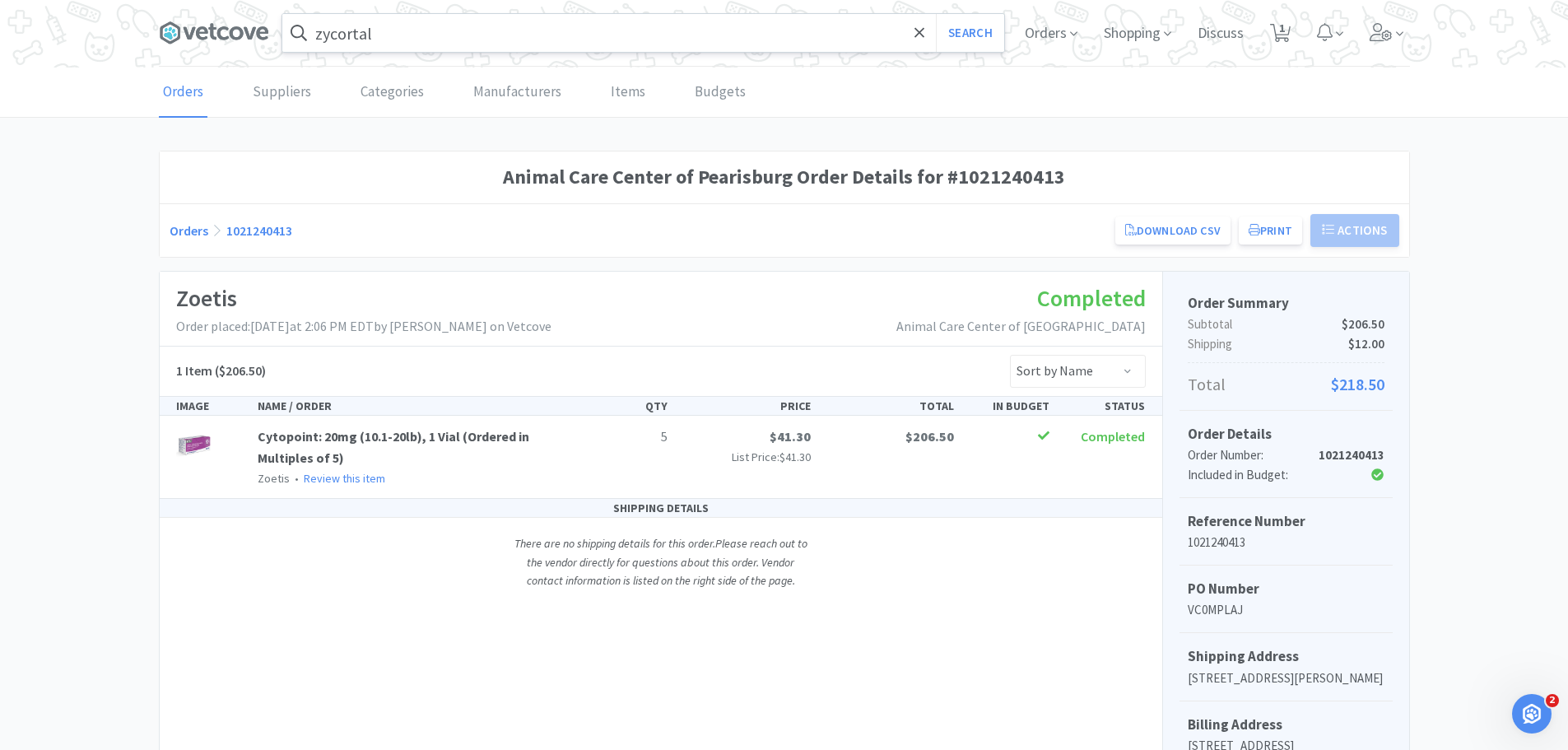
click at [927, 29] on input "zycortal" at bounding box center [643, 33] width 722 height 38
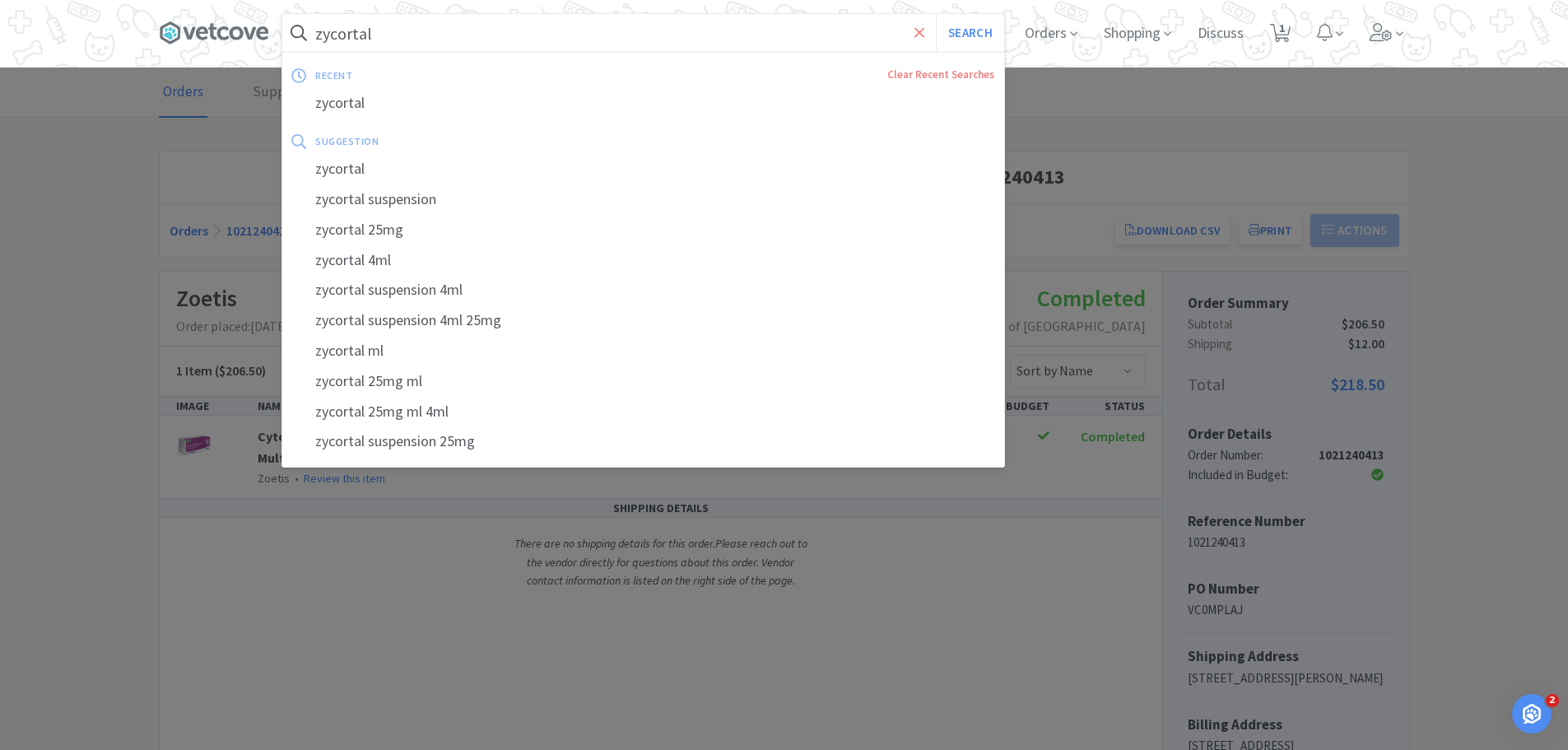
click at [918, 30] on icon at bounding box center [919, 32] width 9 height 9
